Goal: Information Seeking & Learning: Learn about a topic

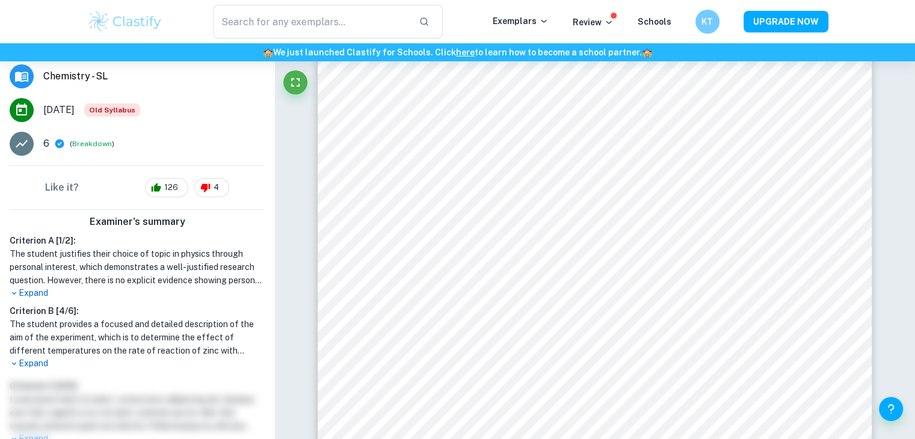
scroll to position [228, 0]
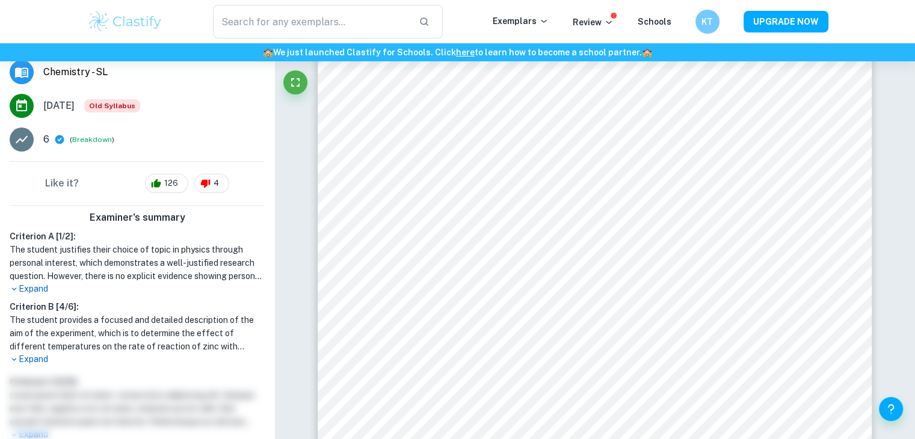
click at [41, 286] on p "Expand" at bounding box center [137, 289] width 255 height 13
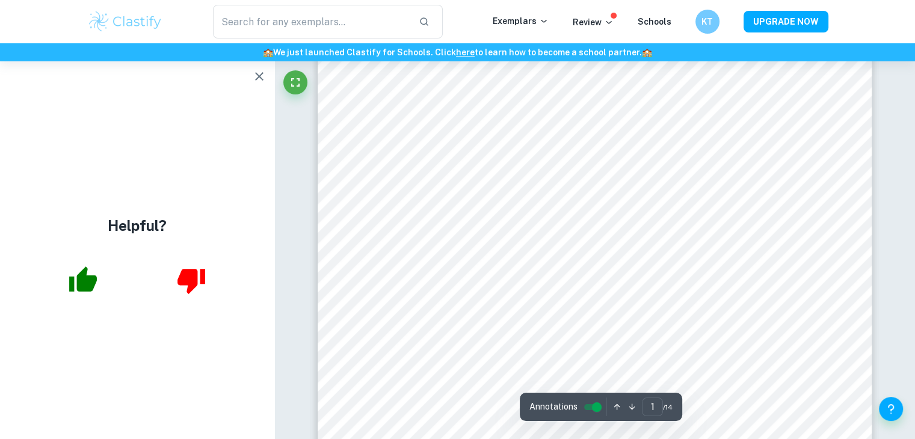
scroll to position [177, 0]
click at [253, 80] on icon "button" at bounding box center [259, 76] width 14 height 14
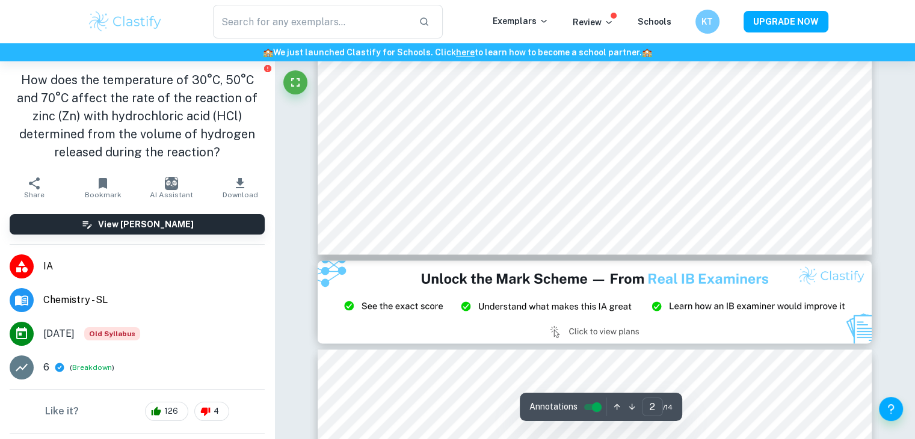
type input "3"
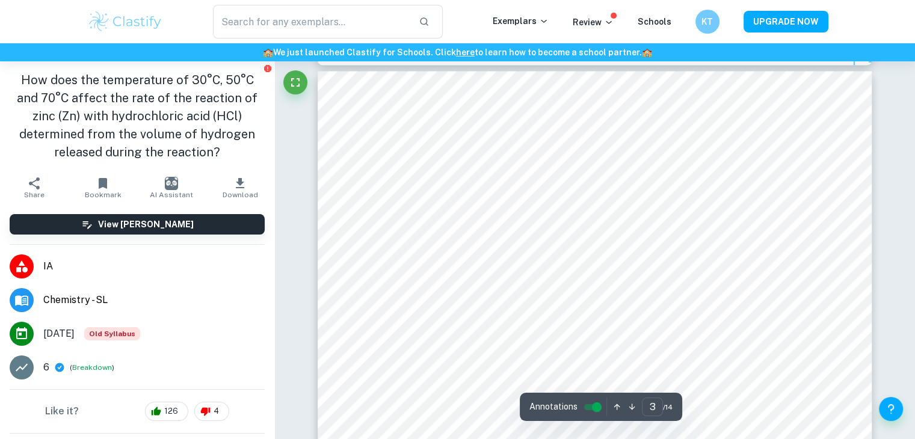
scroll to position [1761, 0]
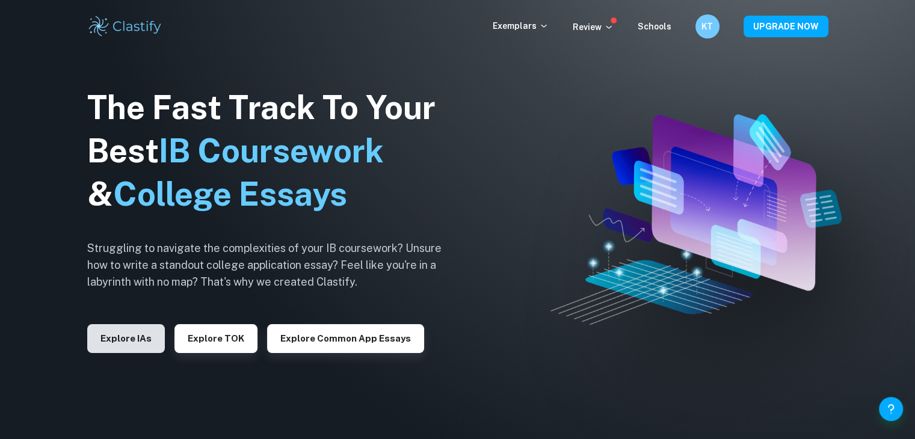
click at [129, 339] on button "Explore IAs" at bounding box center [126, 338] width 78 height 29
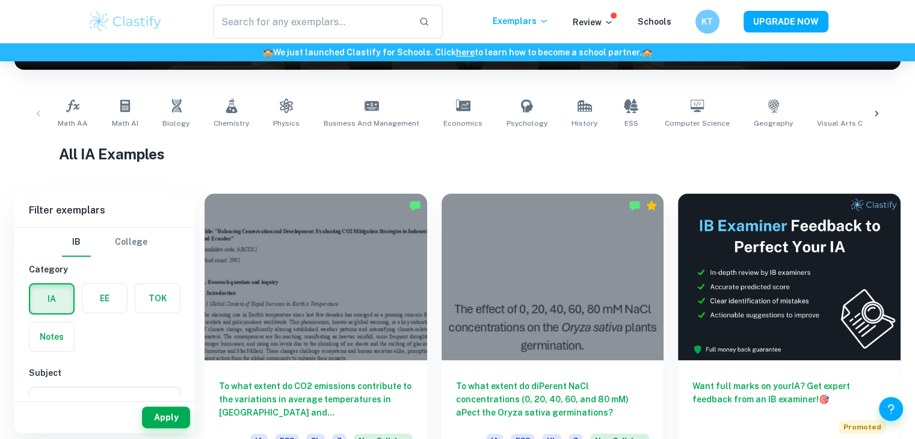
scroll to position [212, 0]
click at [214, 128] on span "Chemistry" at bounding box center [231, 123] width 35 height 11
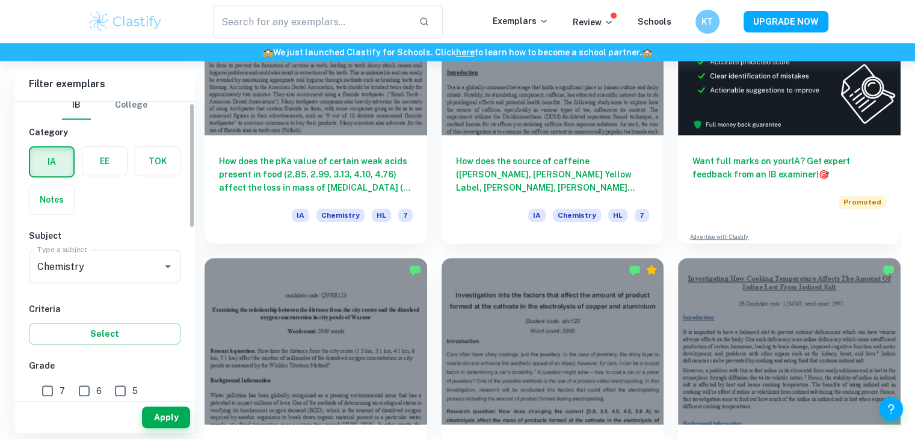
scroll to position [12, 0]
click at [54, 393] on input "7" at bounding box center [47, 390] width 24 height 24
checkbox input "true"
click at [78, 393] on input "6" at bounding box center [84, 390] width 24 height 24
checkbox input "true"
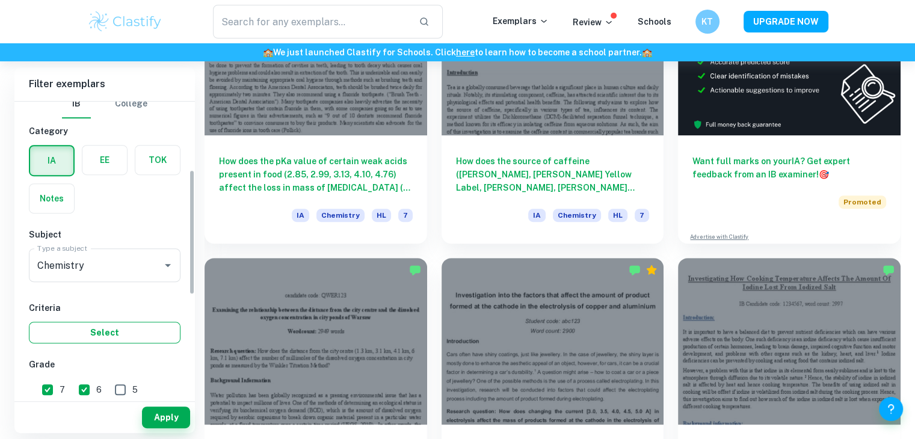
scroll to position [185, 0]
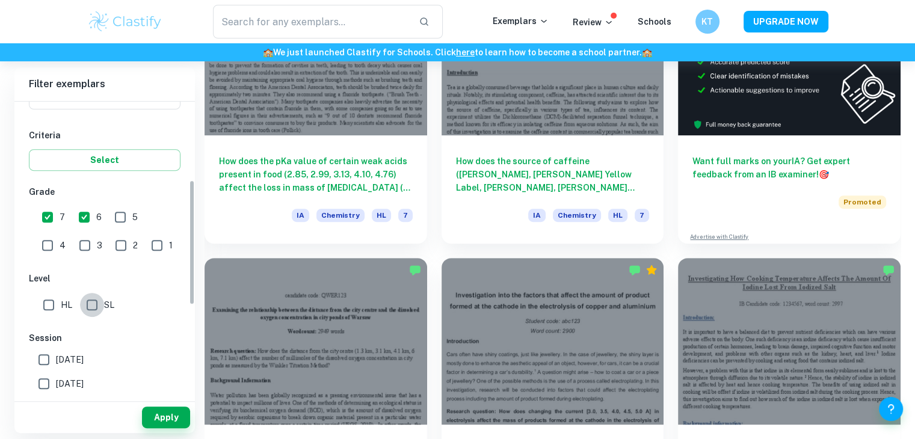
click at [97, 304] on input "SL" at bounding box center [92, 305] width 24 height 24
checkbox input "true"
click at [163, 421] on button "Apply" at bounding box center [166, 418] width 48 height 22
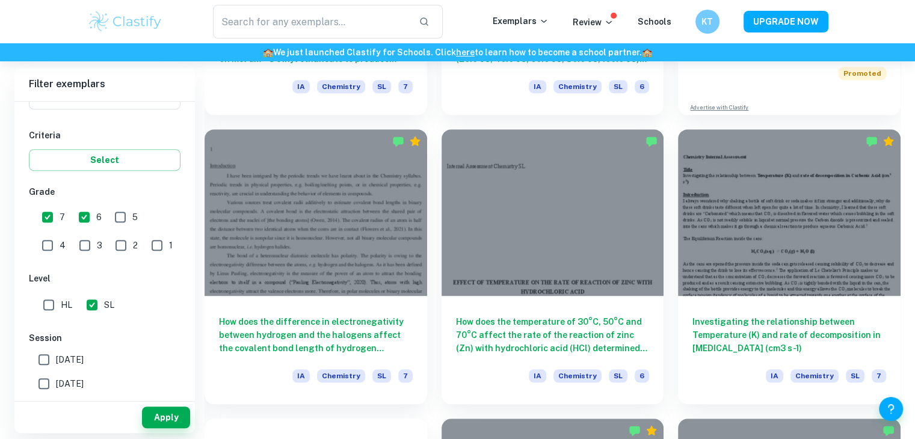
scroll to position [5204, 0]
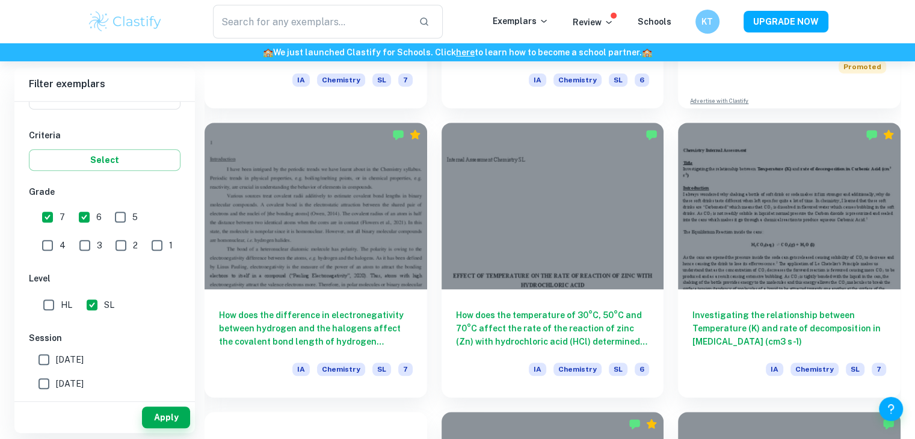
drag, startPoint x: 568, startPoint y: 330, endPoint x: 438, endPoint y: 303, distance: 133.3
click at [438, 303] on div "How does the temperature of 30°C, 50°C and 70°C affect the rate of the reaction…" at bounding box center [545, 252] width 237 height 289
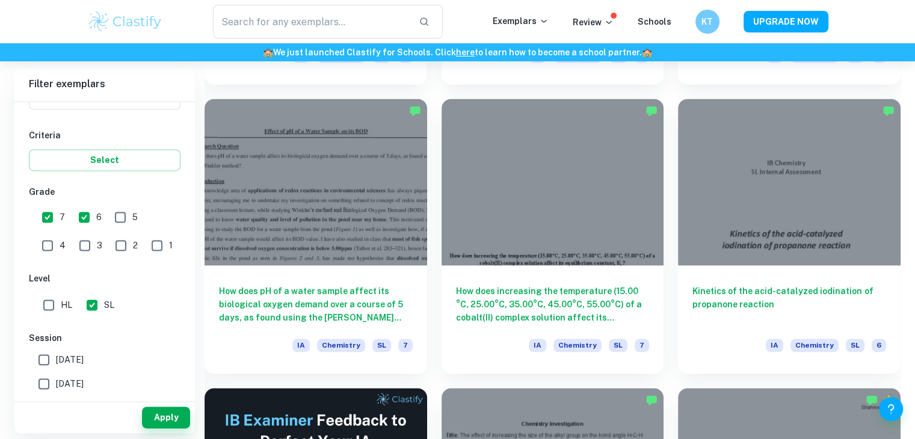
scroll to position [6388, 0]
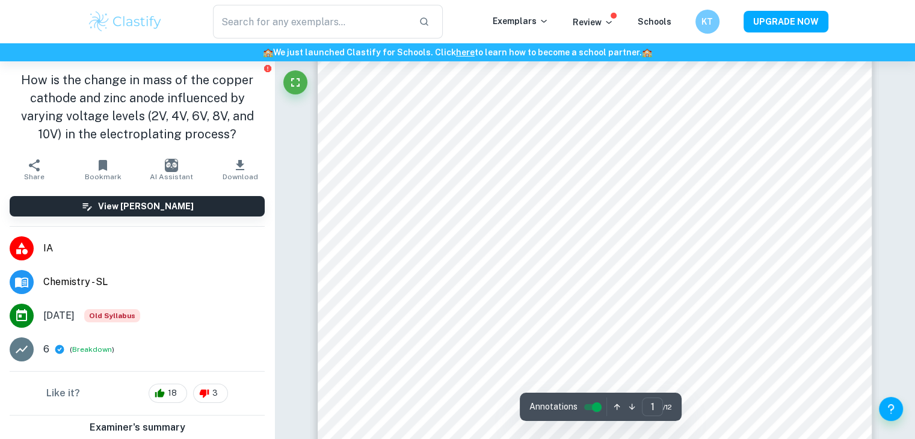
scroll to position [265, 0]
type input "5"
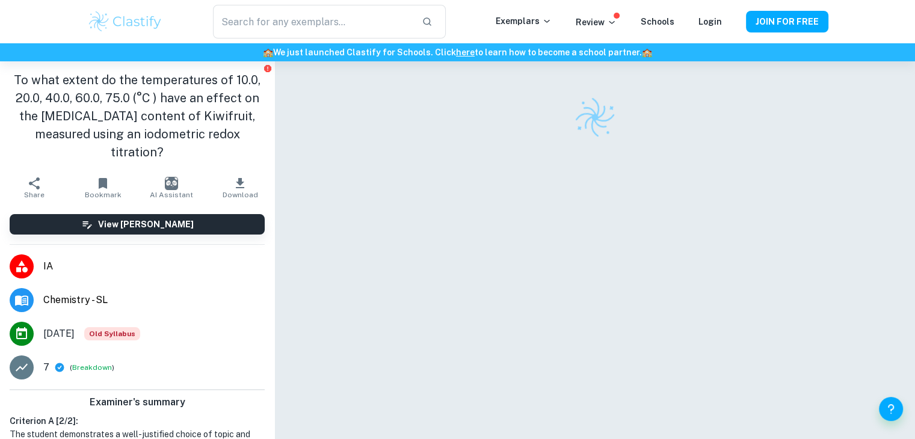
scroll to position [20, 0]
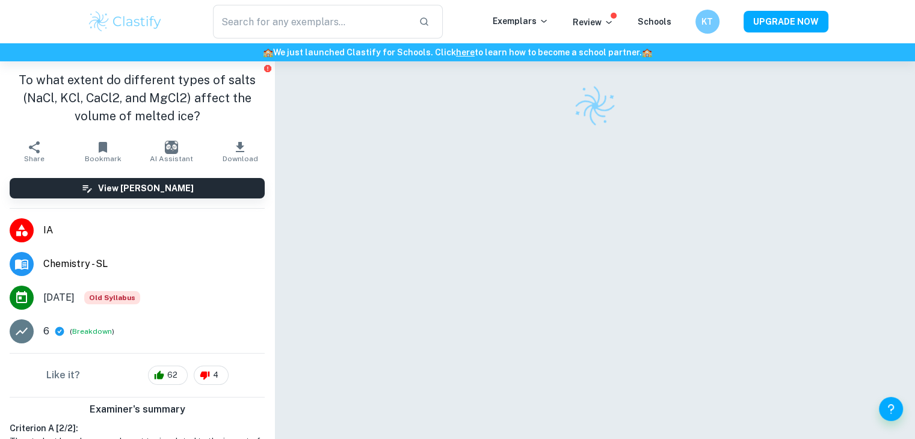
scroll to position [29, 0]
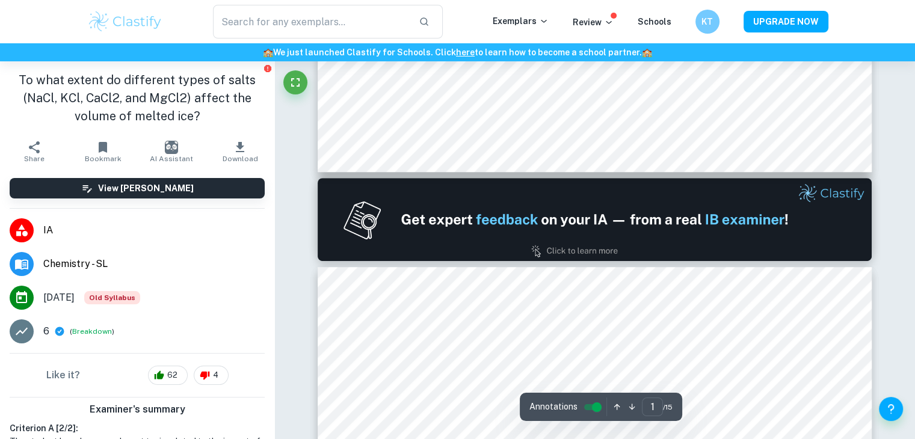
type input "2"
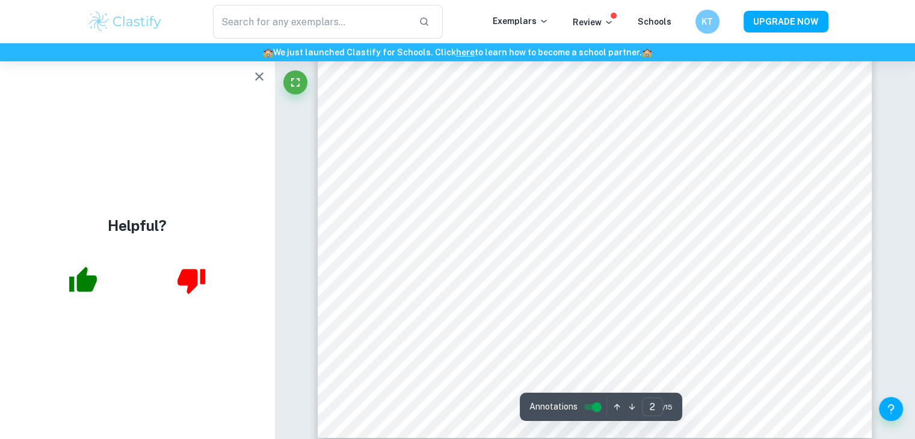
scroll to position [1003, 0]
click at [260, 71] on icon "button" at bounding box center [259, 76] width 14 height 14
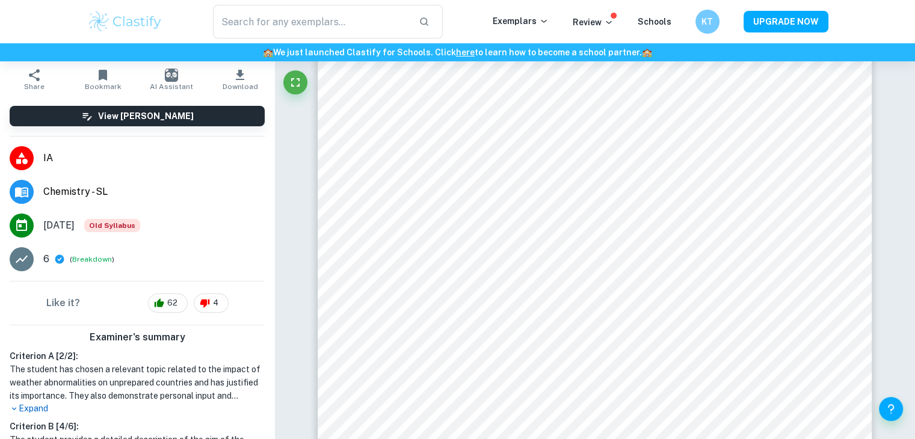
scroll to position [73, 0]
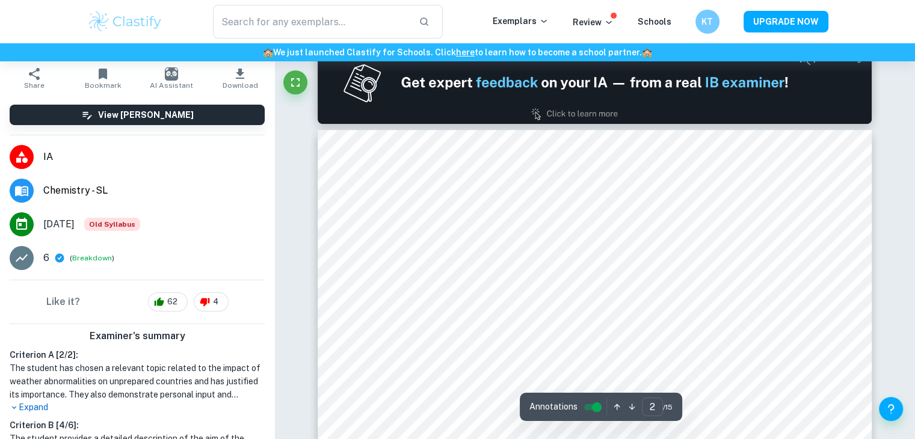
type input "1"
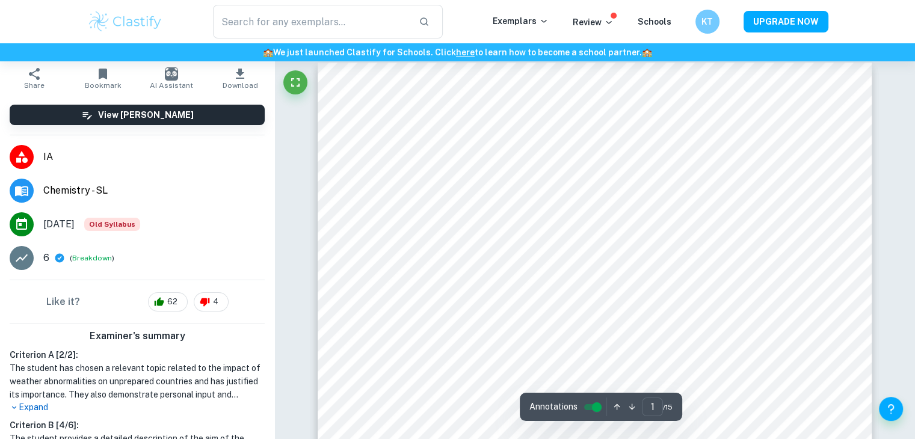
scroll to position [0, 0]
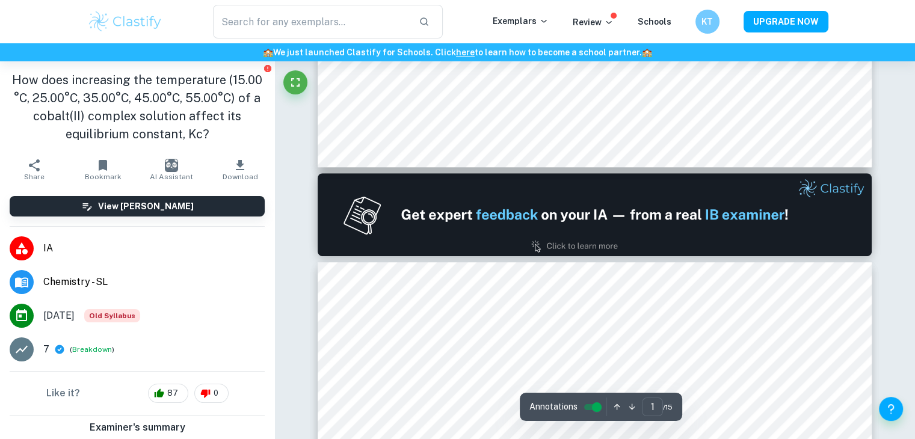
type input "2"
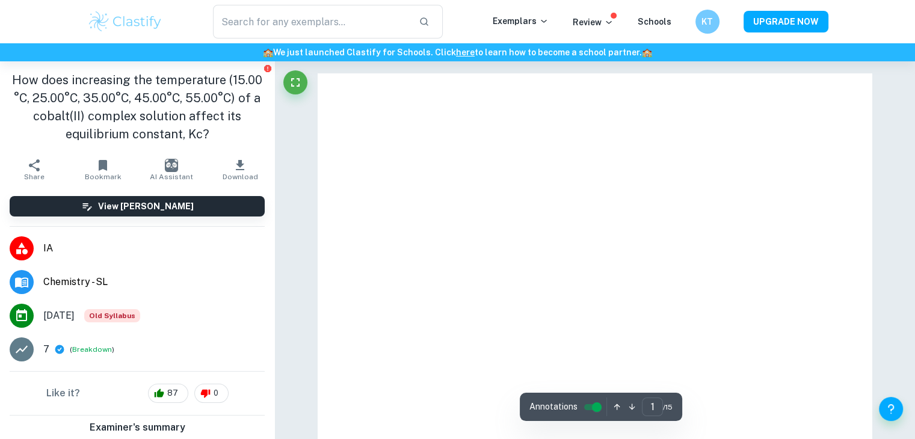
scroll to position [52, 0]
